Goal: Communication & Community: Answer question/provide support

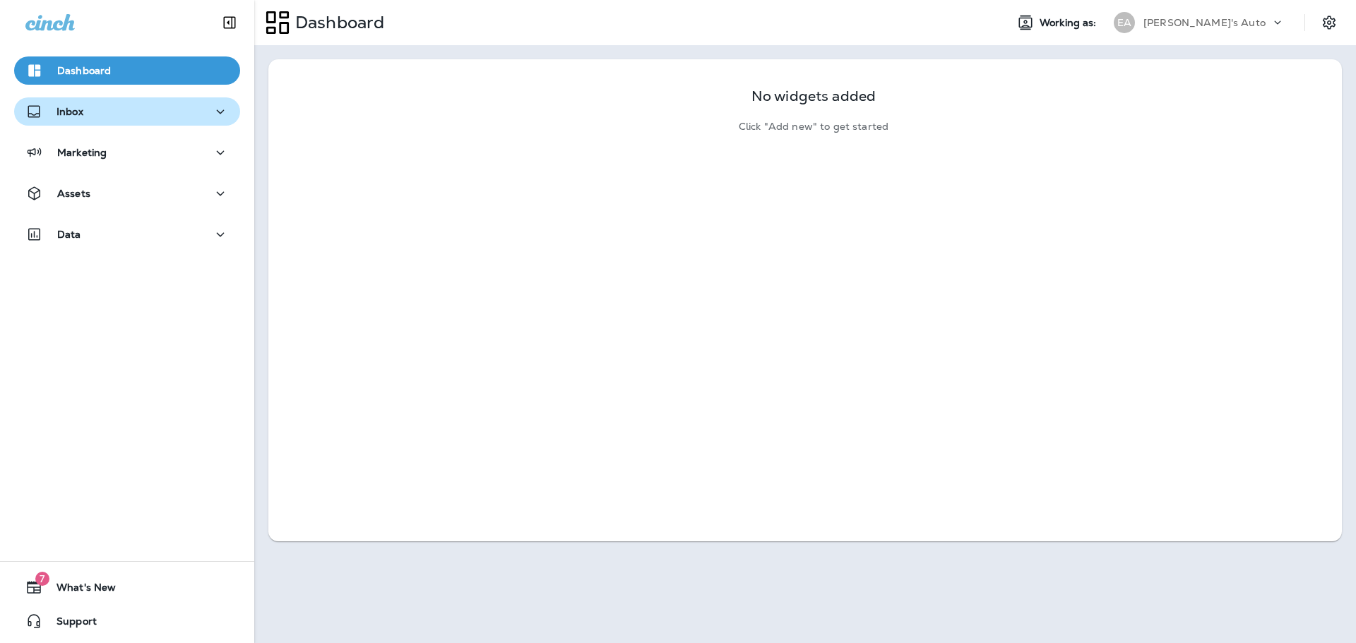
click at [105, 112] on div "Inbox" at bounding box center [126, 112] width 203 height 18
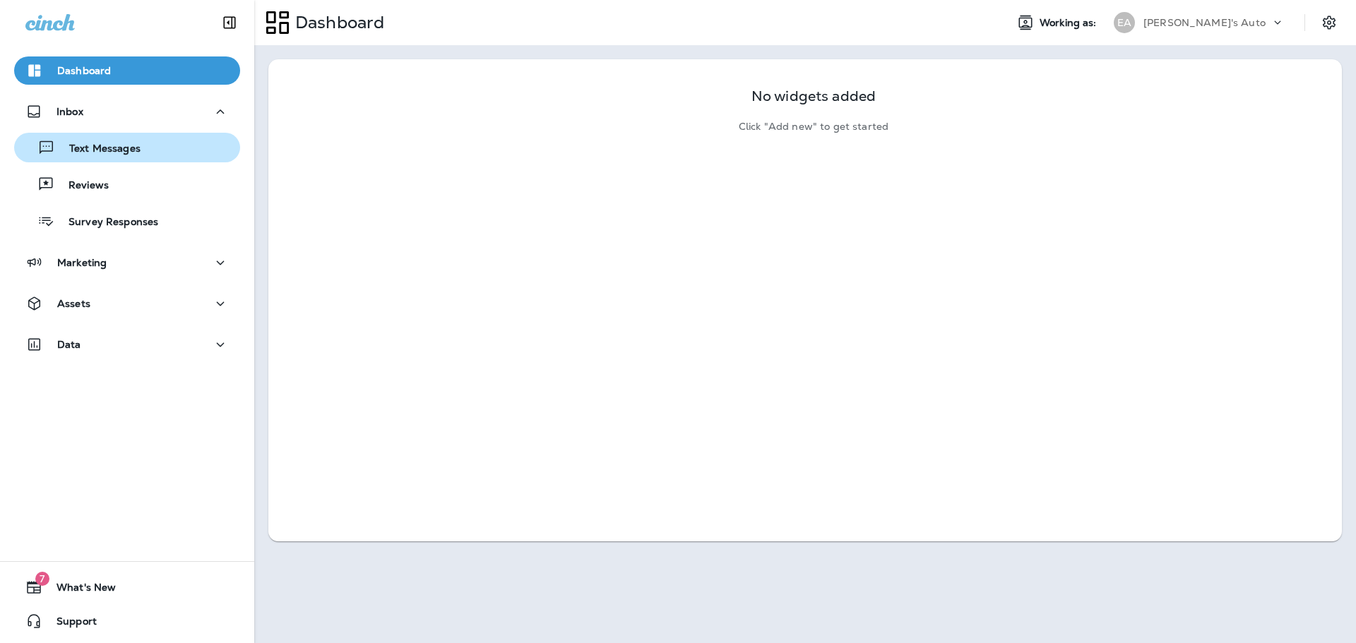
click at [118, 140] on div "Text Messages" at bounding box center [80, 147] width 121 height 21
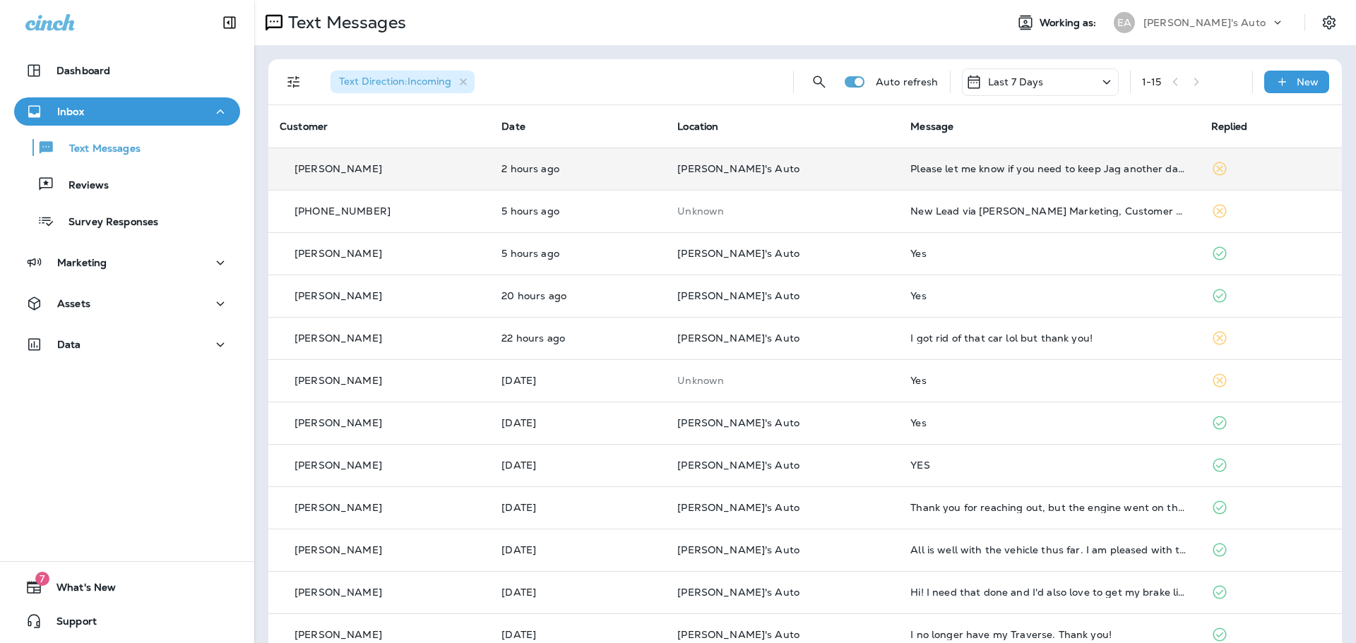
click at [422, 176] on div "[PERSON_NAME]" at bounding box center [379, 169] width 199 height 15
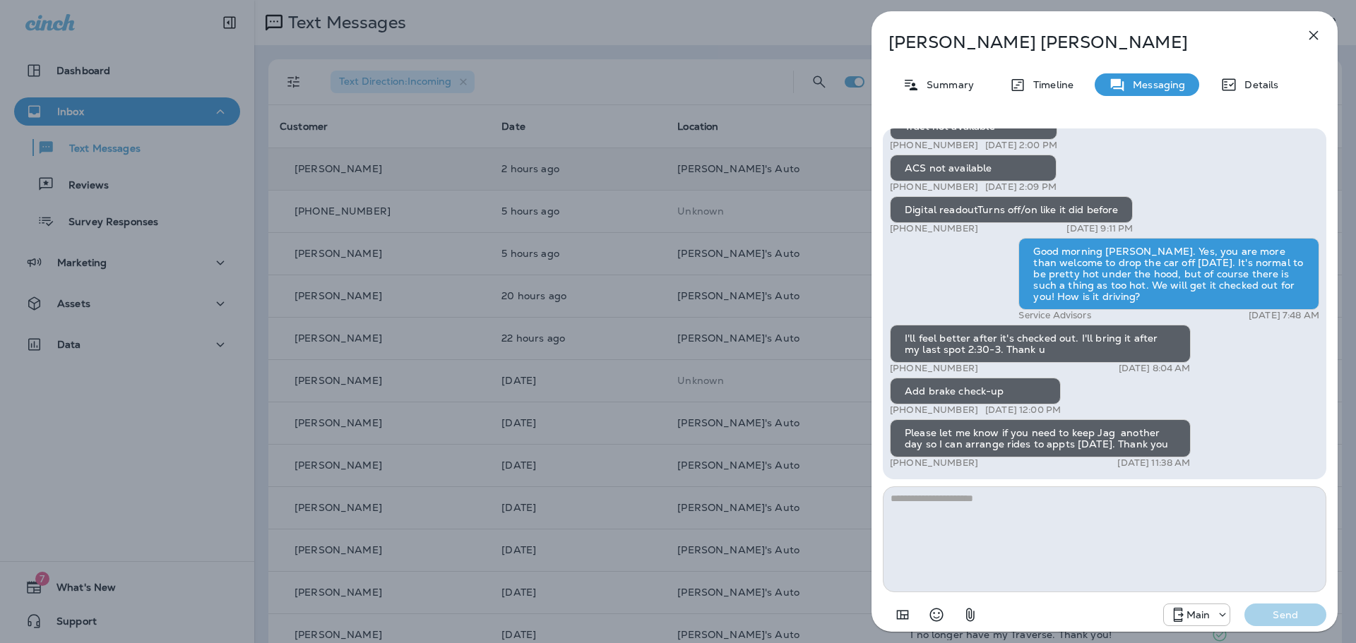
click at [165, 25] on div "[PERSON_NAME] Summary Timeline Messaging Details Hi [PERSON_NAME], It’s been a …" at bounding box center [678, 321] width 1356 height 643
